Goal: Task Accomplishment & Management: Use online tool/utility

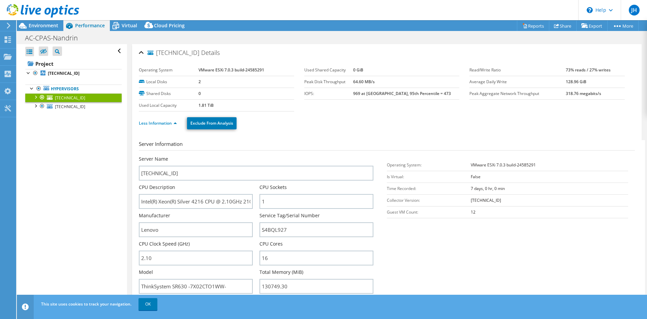
select select "EUFrankfurt"
select select "EUR"
